Goal: Information Seeking & Learning: Learn about a topic

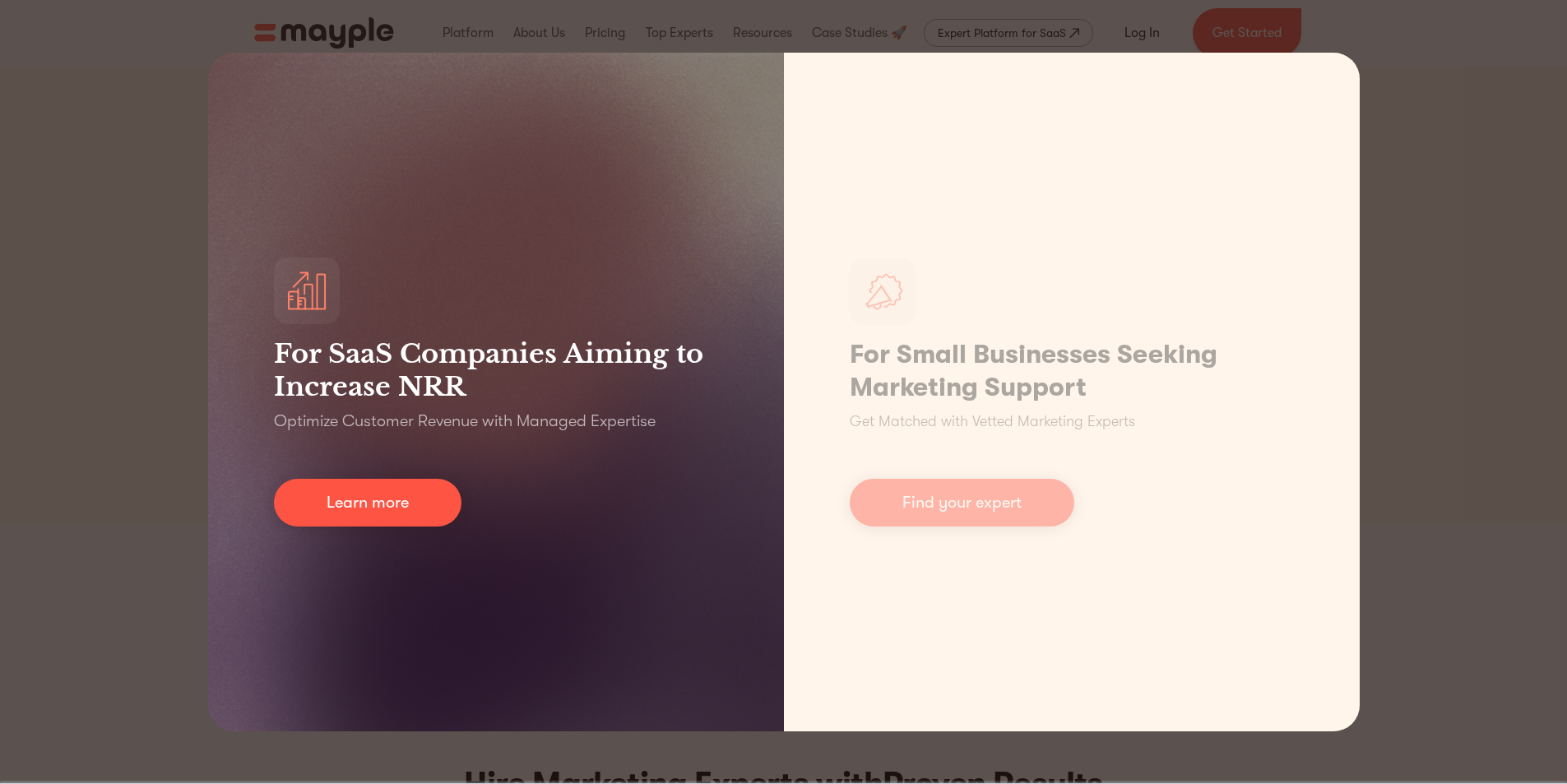
click at [606, 655] on div "For SaaS Companies Aiming to Increase NRR Optimize Customer Revenue with Manage…" at bounding box center [496, 391] width 576 height 678
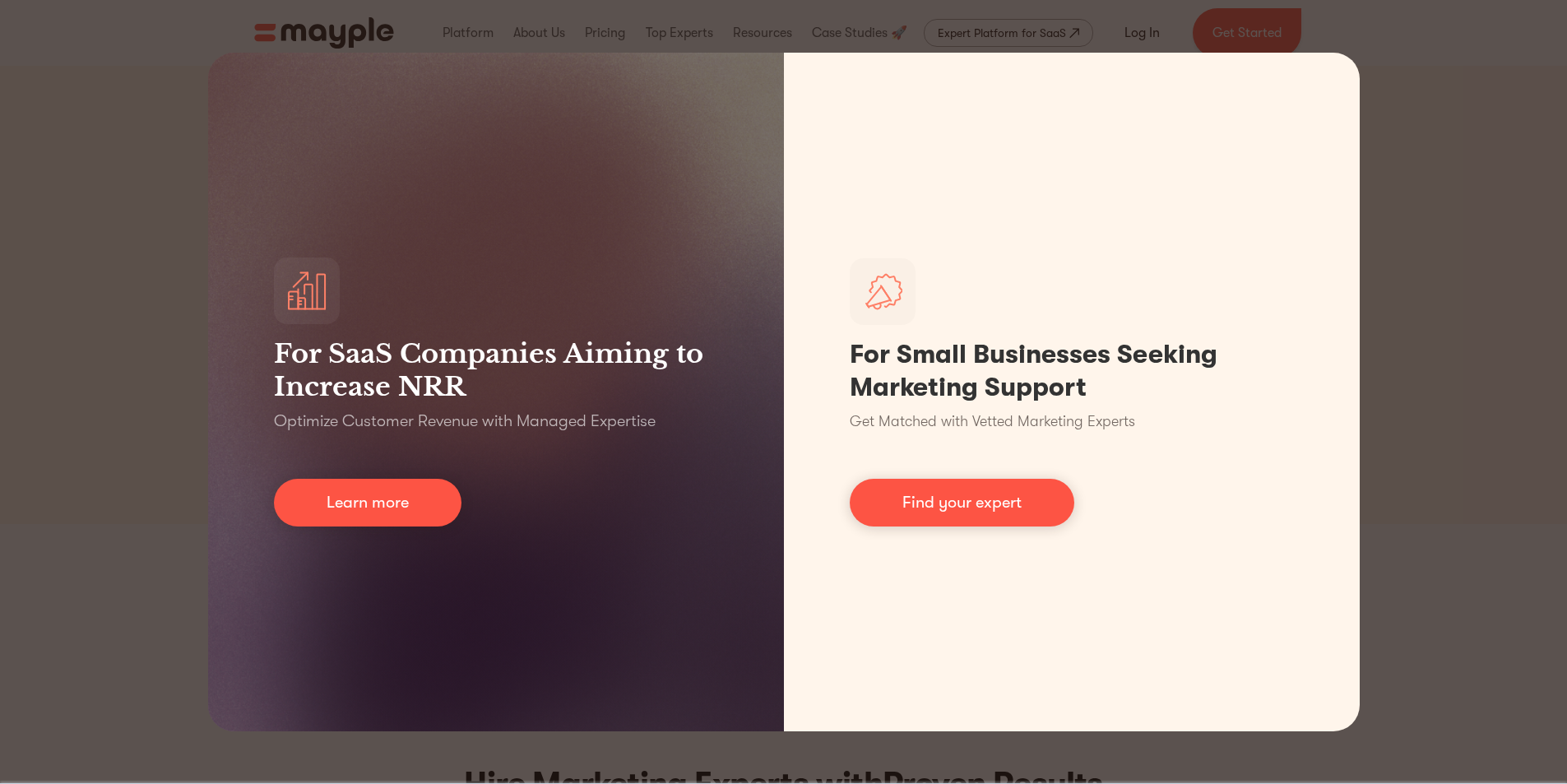
click at [1391, 240] on div "For SaaS Companies Aiming to Increase NRR Optimize Customer Revenue with Manage…" at bounding box center [784, 392] width 1567 height 784
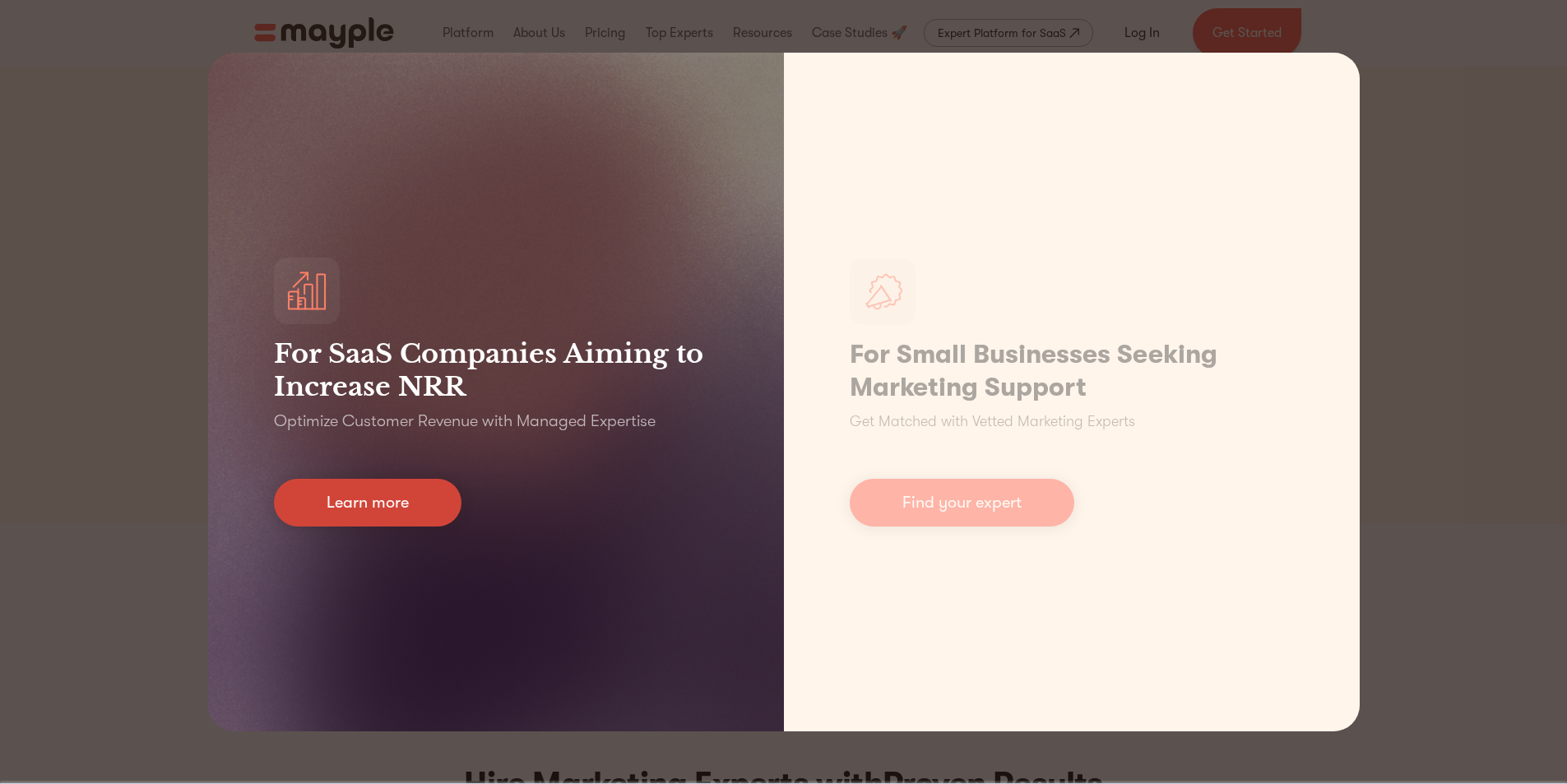
click at [385, 491] on link "Learn more" at bounding box center [367, 503] width 187 height 48
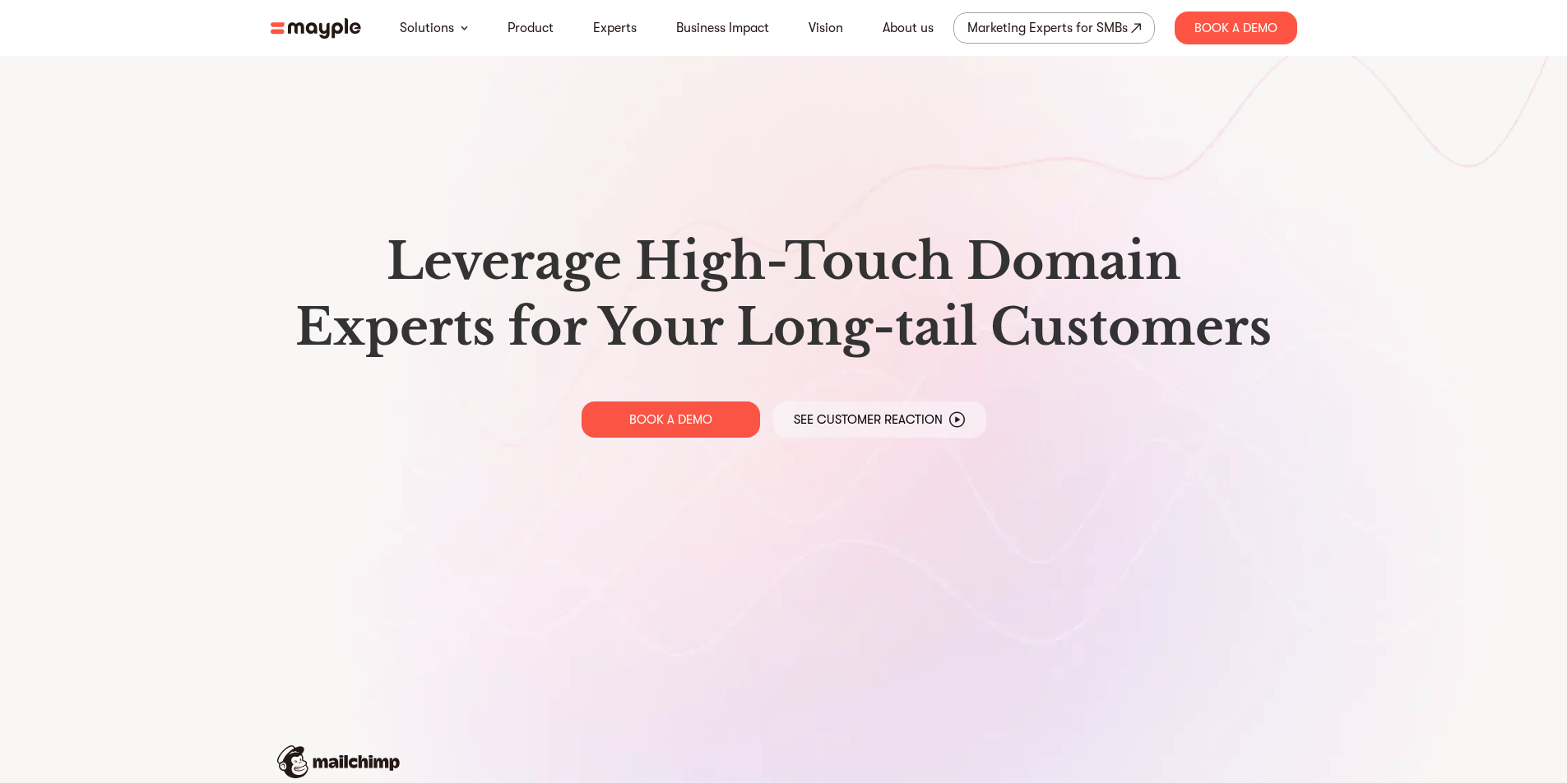
click at [389, 139] on div "Leverage High-Touch Domain Experts for Your Long-tail Customers BOOK A DEMO See…" at bounding box center [784, 333] width 1053 height 666
